Goal: Navigation & Orientation: Find specific page/section

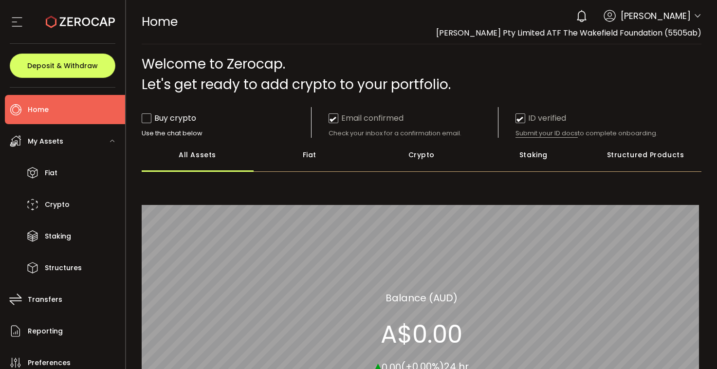
click at [695, 16] on icon at bounding box center [697, 16] width 8 height 8
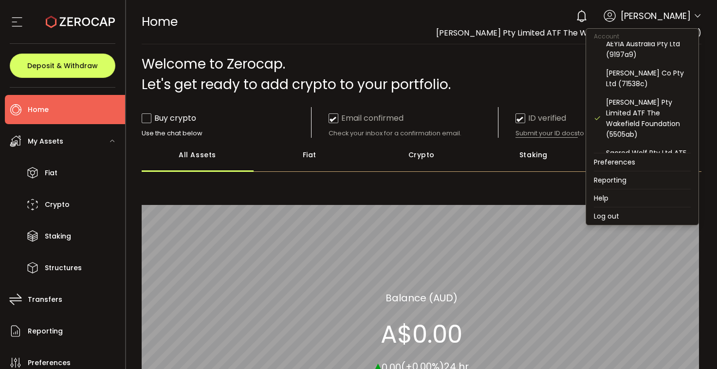
scroll to position [96, 0]
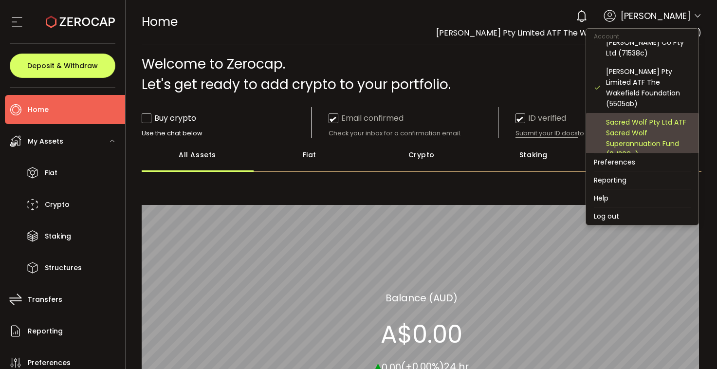
click at [644, 117] on div "Sacred Wolf Pty Ltd ATF Sacred Wolf Superannuation Fund (0d208c)" at bounding box center [648, 138] width 85 height 43
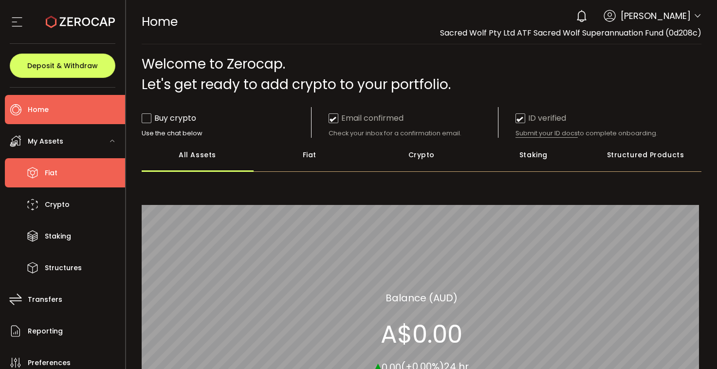
click at [57, 172] on li "Fiat" at bounding box center [65, 172] width 120 height 29
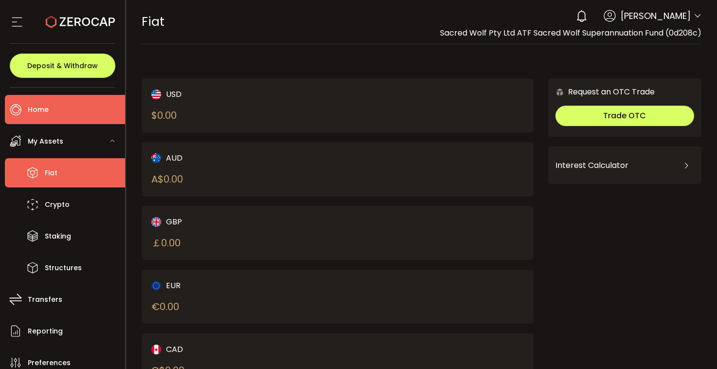
click at [47, 105] on span "Home" at bounding box center [38, 110] width 21 height 14
